Goal: Information Seeking & Learning: Understand process/instructions

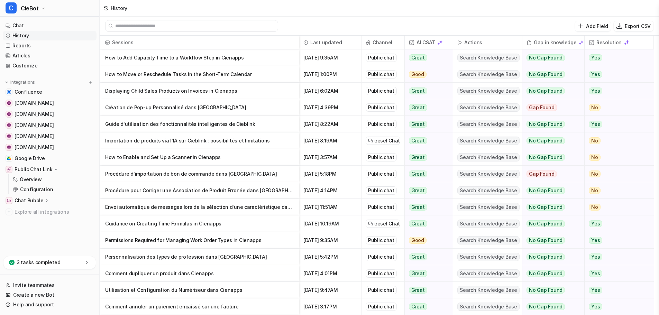
click at [229, 59] on p "How to Add Capacity Time to a Workflow Step in Cienapps" at bounding box center [199, 57] width 188 height 17
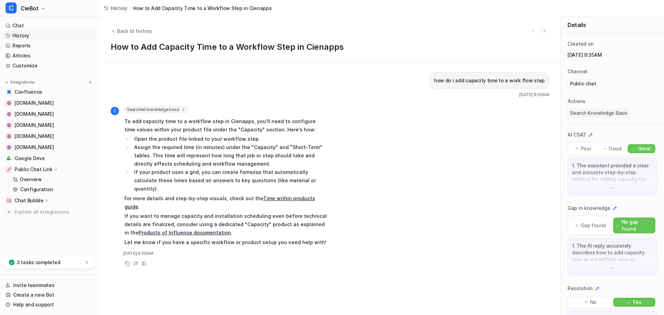
click at [624, 228] on p "No gap found" at bounding box center [637, 226] width 31 height 14
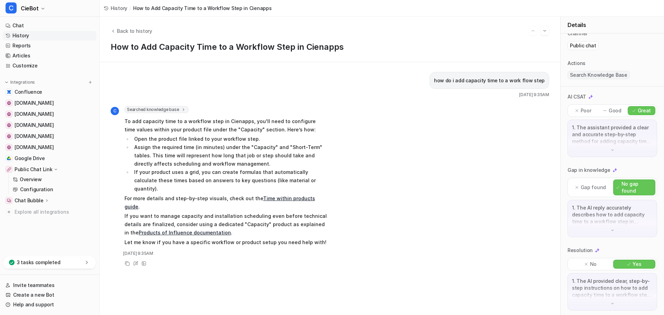
scroll to position [41, 0]
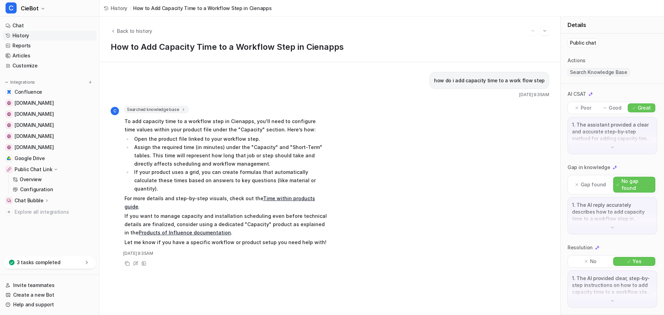
click at [586, 184] on p "Gap found" at bounding box center [593, 184] width 25 height 7
click at [610, 227] on img at bounding box center [612, 227] width 5 height 5
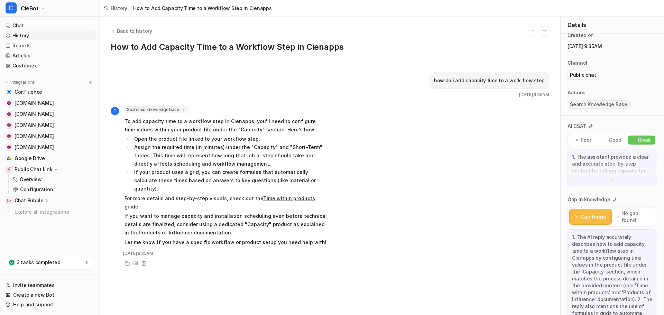
scroll to position [0, 0]
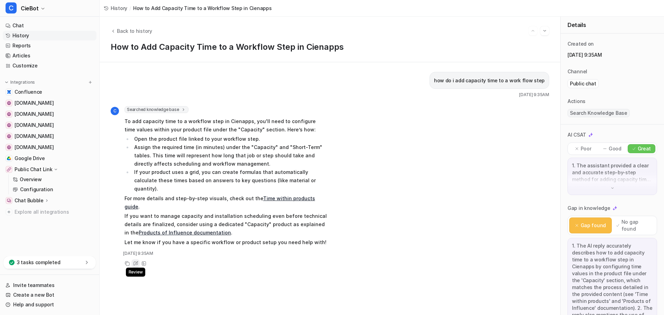
click at [137, 261] on icon at bounding box center [135, 263] width 5 height 5
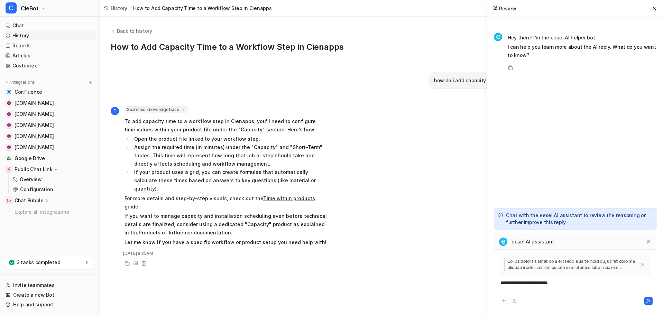
click at [531, 285] on div "**********" at bounding box center [576, 288] width 160 height 16
drag, startPoint x: 542, startPoint y: 284, endPoint x: 484, endPoint y: 283, distance: 58.1
click at [484, 283] on div "Back to history How to Add Capacity Time to a Workflow Step in Cienapps how do …" at bounding box center [382, 166] width 565 height 299
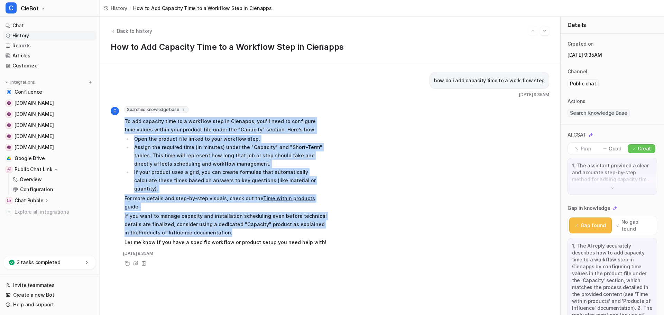
drag, startPoint x: 125, startPoint y: 119, endPoint x: 320, endPoint y: 217, distance: 217.9
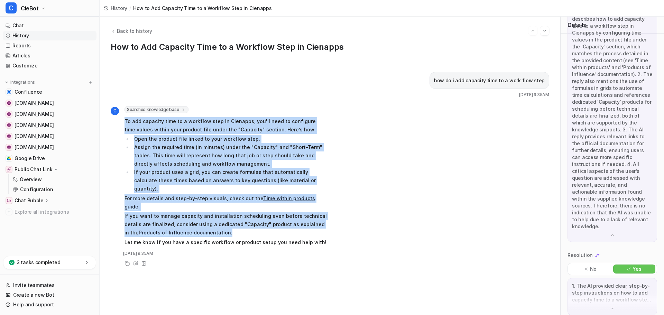
scroll to position [235, 0]
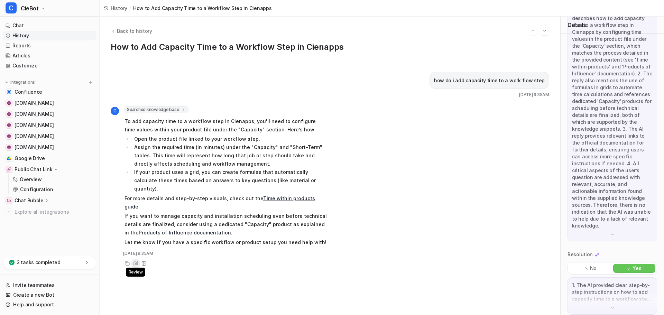
click at [132, 260] on div "Review" at bounding box center [135, 264] width 8 height 8
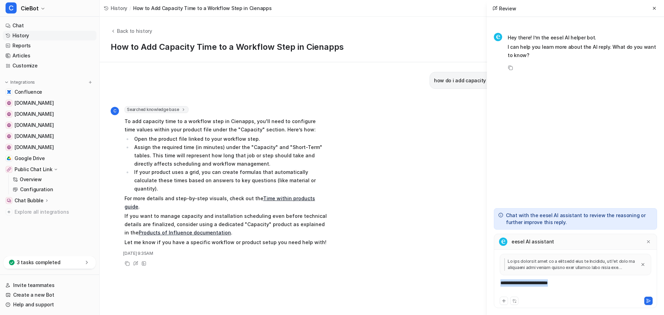
drag, startPoint x: 573, startPoint y: 286, endPoint x: 495, endPoint y: 280, distance: 77.8
click at [495, 280] on div "**********" at bounding box center [575, 271] width 163 height 75
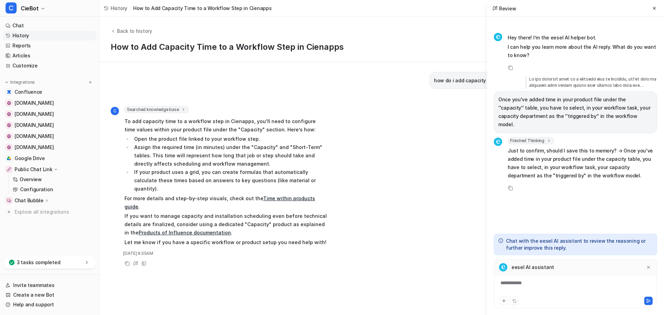
click at [550, 291] on div "**********" at bounding box center [576, 288] width 160 height 16
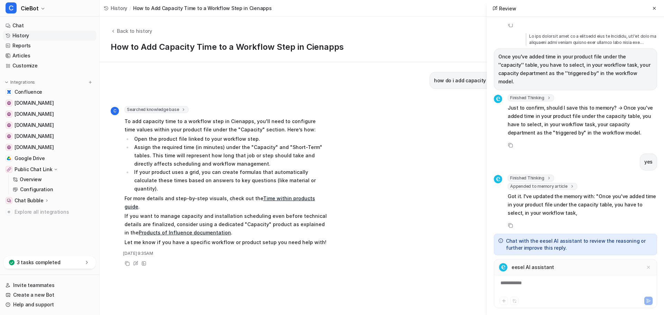
scroll to position [51, 0]
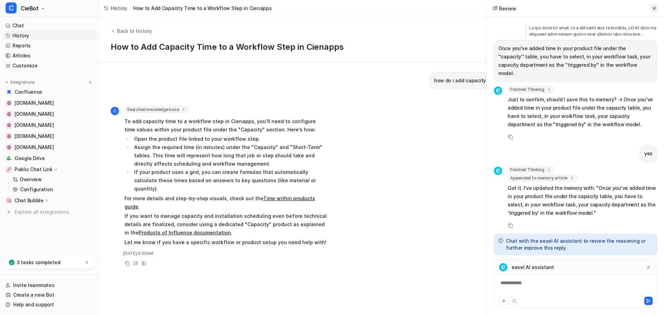
click at [651, 9] on button at bounding box center [654, 8] width 8 height 8
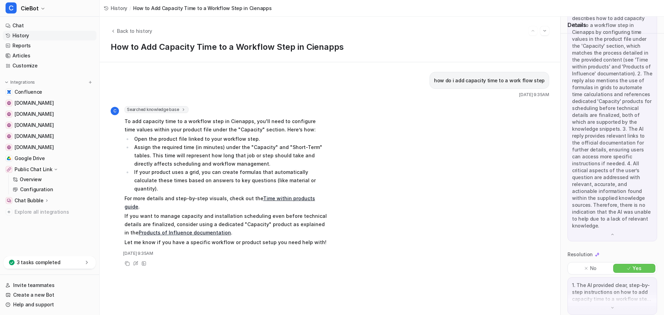
click at [39, 33] on link "History" at bounding box center [50, 36] width 94 height 10
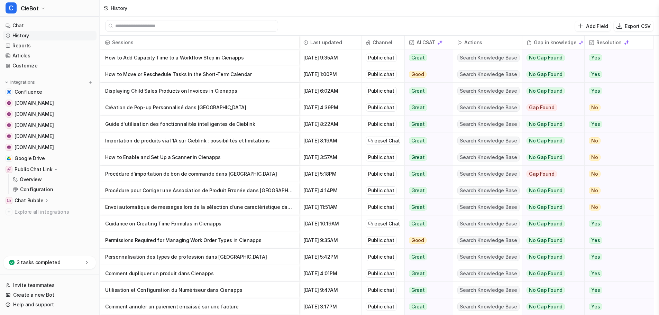
click at [227, 79] on p "How to Move or Reschedule Tasks in the Short-Term Calendar" at bounding box center [199, 74] width 188 height 17
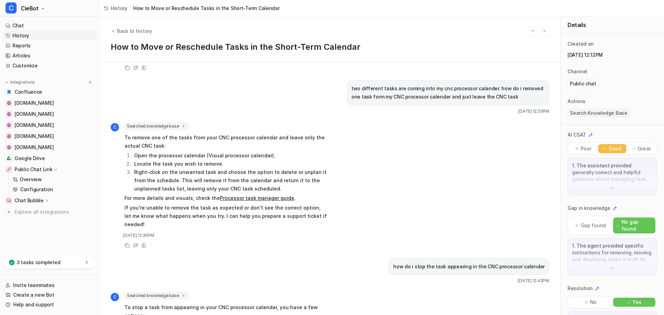
scroll to position [346, 0]
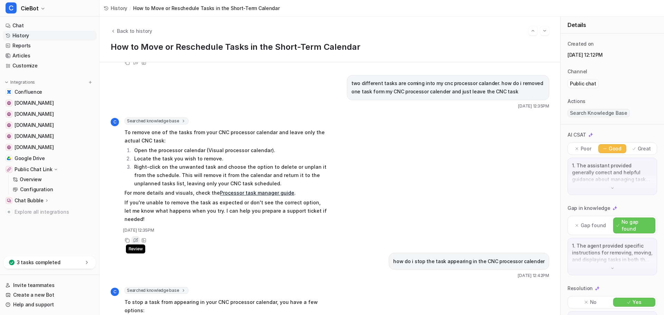
click at [134, 238] on icon at bounding box center [135, 240] width 5 height 5
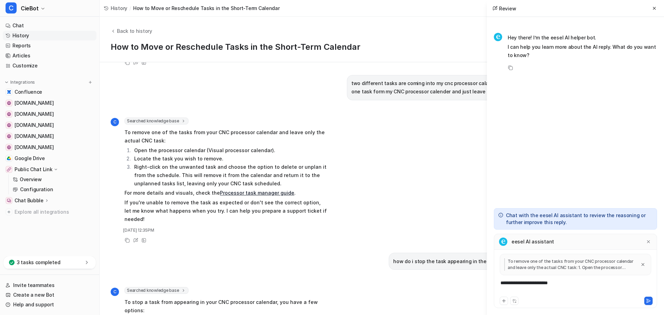
click at [546, 286] on div "**********" at bounding box center [576, 288] width 160 height 16
drag, startPoint x: 557, startPoint y: 287, endPoint x: 480, endPoint y: 288, distance: 77.2
click at [480, 288] on div "Back to history How to Move or Reschedule Tasks in the Short-Term Calendar i ca…" at bounding box center [382, 166] width 565 height 299
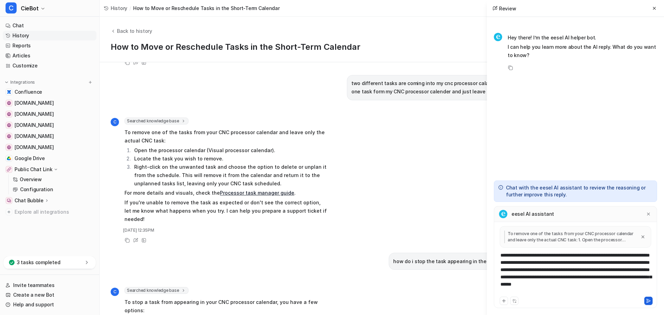
click at [647, 302] on icon at bounding box center [648, 301] width 5 height 5
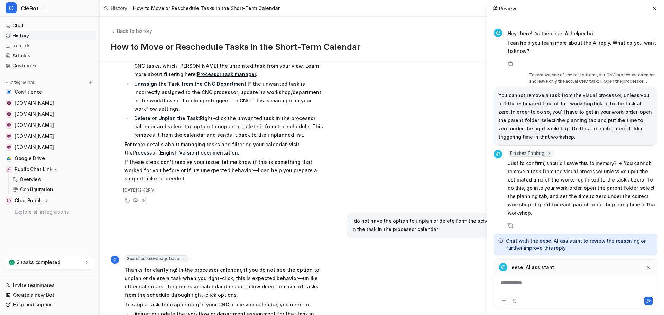
scroll to position [657, 0]
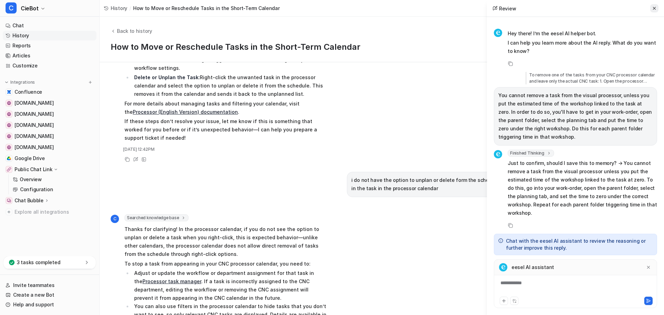
click at [657, 9] on button at bounding box center [654, 8] width 8 height 8
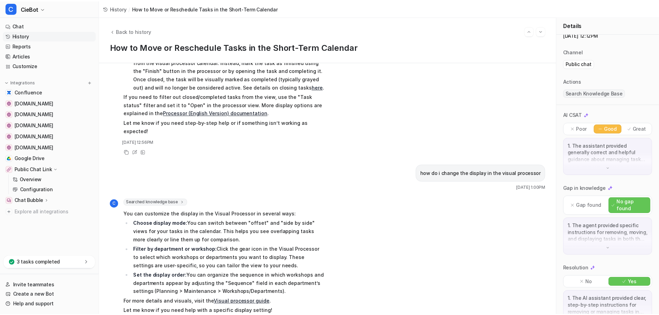
scroll to position [0, 0]
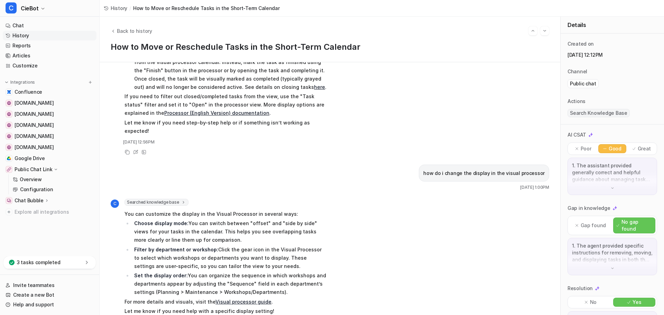
click at [51, 35] on link "History" at bounding box center [50, 36] width 94 height 10
